Goal: Task Accomplishment & Management: Use online tool/utility

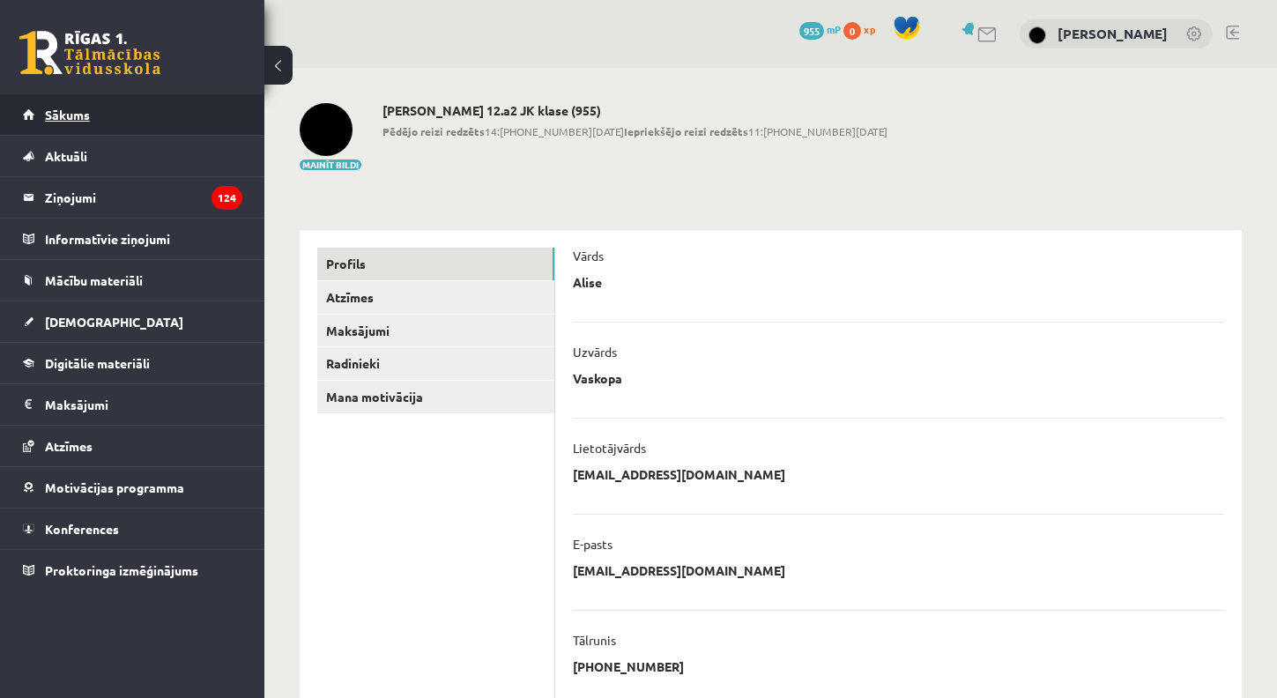
click at [193, 115] on link "Sākums" at bounding box center [132, 114] width 219 height 41
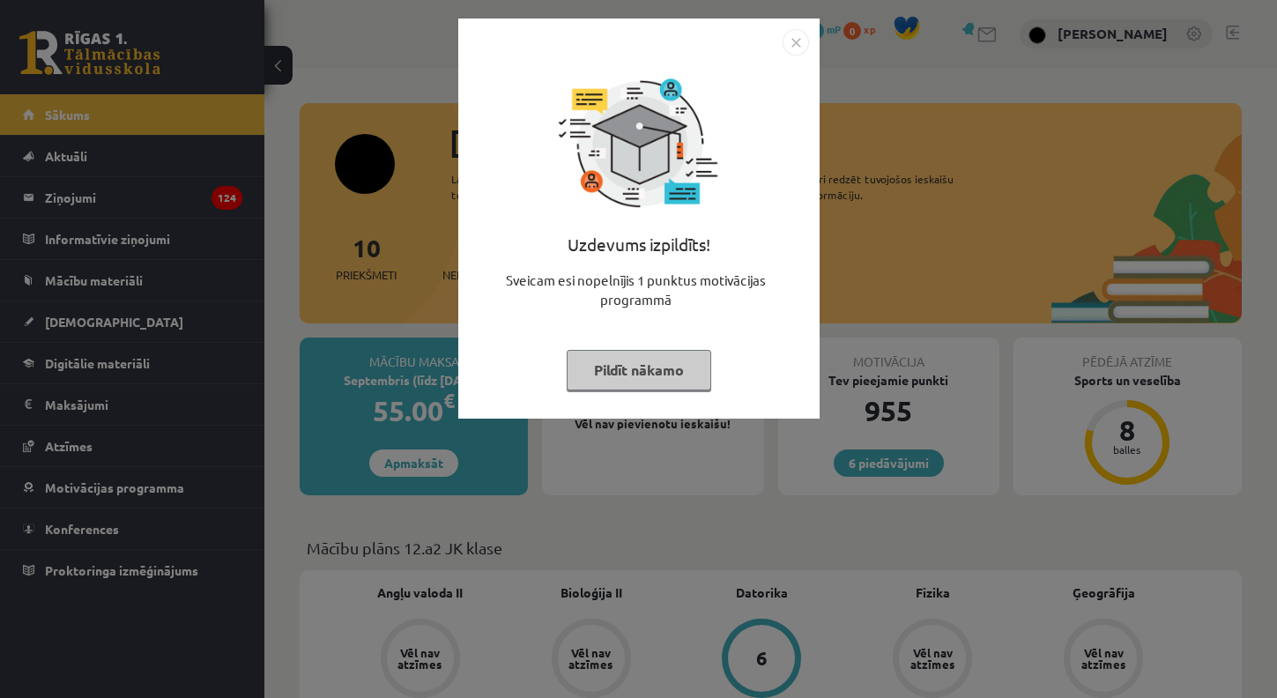
click at [586, 412] on div "Uzdevums izpildīts! Sveicam esi nopelnījis 1 punktus motivācijas programmā Pild…" at bounding box center [638, 219] width 361 height 400
click at [591, 390] on div "Uzdevums izpildīts! Sveicam esi nopelnījis 1 punktus motivācijas programmā Pild…" at bounding box center [639, 232] width 340 height 353
click at [602, 366] on button "Pildīt nākamo" at bounding box center [639, 370] width 145 height 41
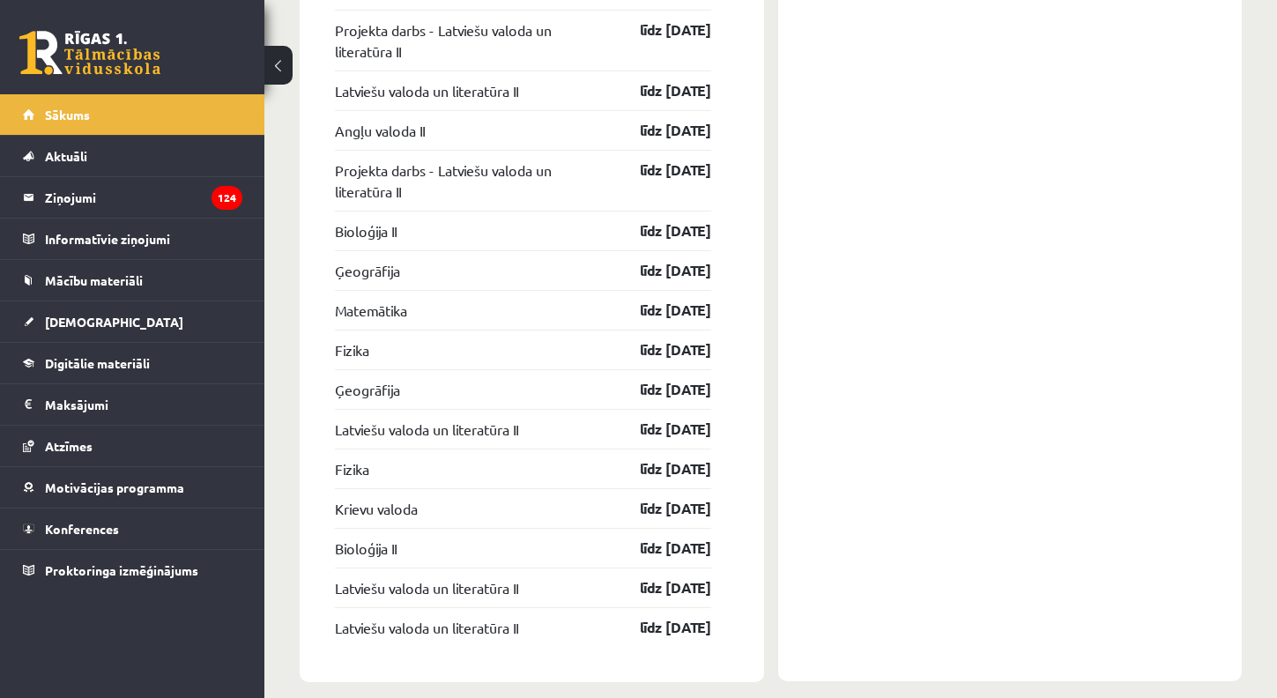
scroll to position [2517, 0]
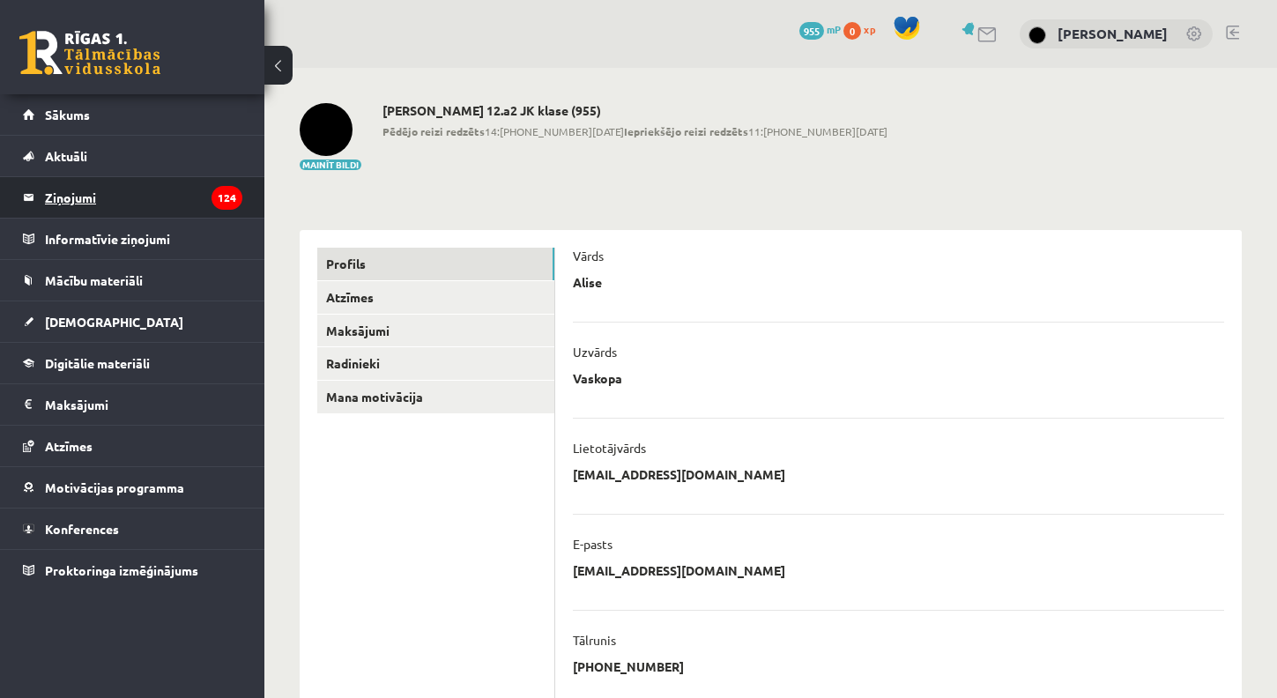
click at [131, 210] on legend "Ziņojumi 124" at bounding box center [143, 197] width 197 height 41
